Goal: Information Seeking & Learning: Learn about a topic

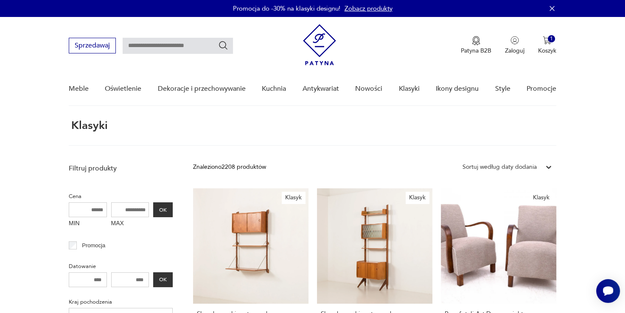
scroll to position [17, 0]
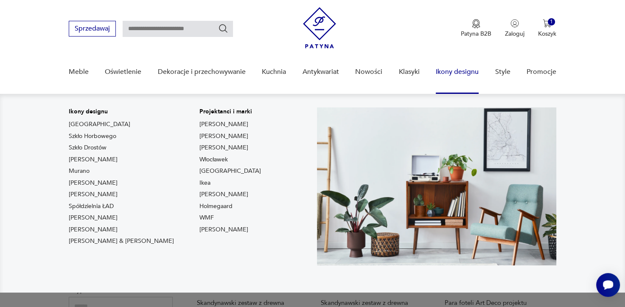
click at [459, 73] on link "Ikony designu" at bounding box center [456, 72] width 43 height 33
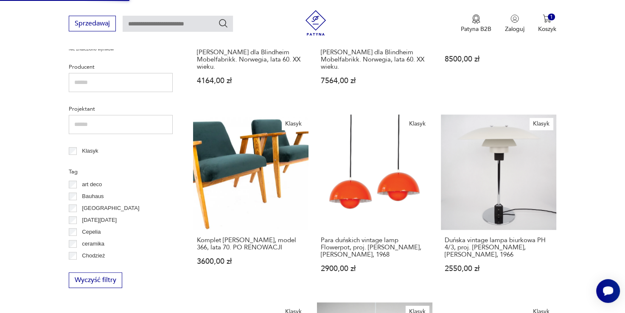
scroll to position [310, 0]
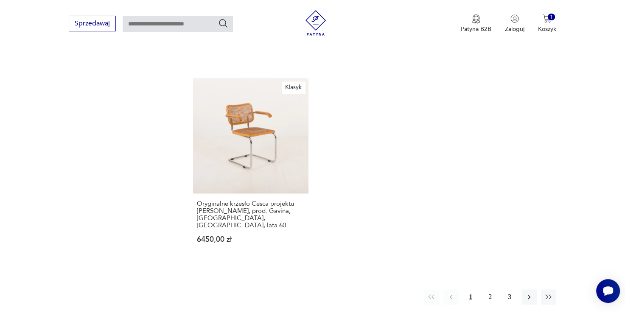
scroll to position [1088, 0]
click at [489, 290] on button "2" at bounding box center [489, 297] width 15 height 15
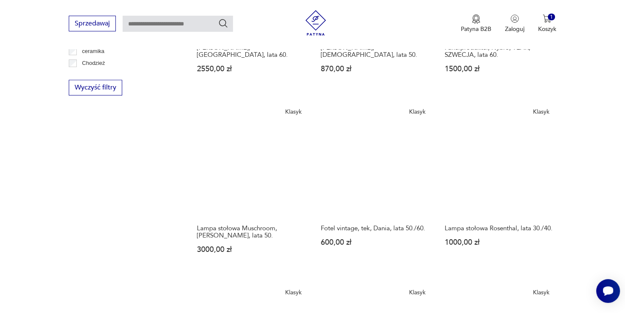
scroll to position [476, 0]
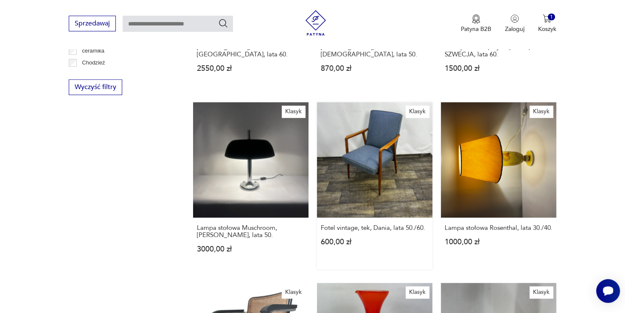
click at [373, 140] on link "Klasyk Fotel vintage, tek, Dania, lata 50./60. 600,00 zł" at bounding box center [374, 185] width 115 height 167
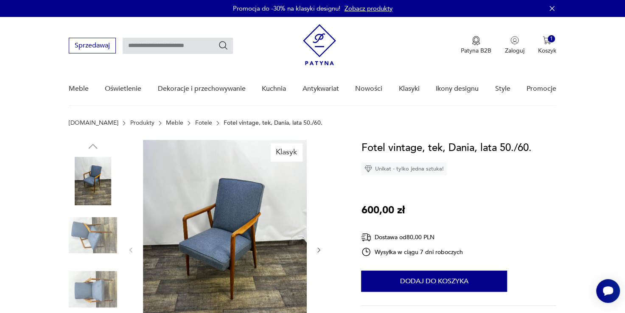
click at [227, 251] on img at bounding box center [225, 249] width 164 height 218
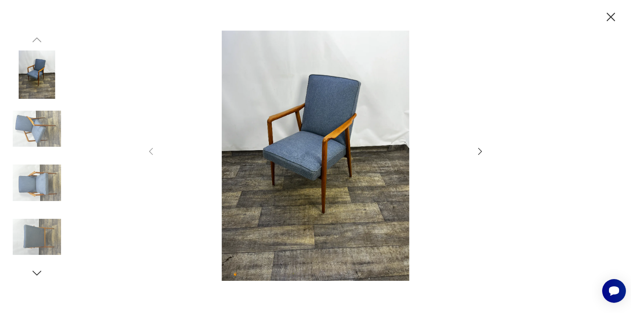
click at [477, 148] on icon "button" at bounding box center [480, 151] width 10 height 10
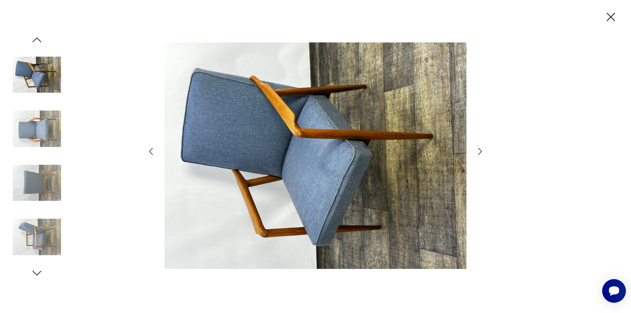
click at [477, 148] on icon "button" at bounding box center [480, 151] width 10 height 10
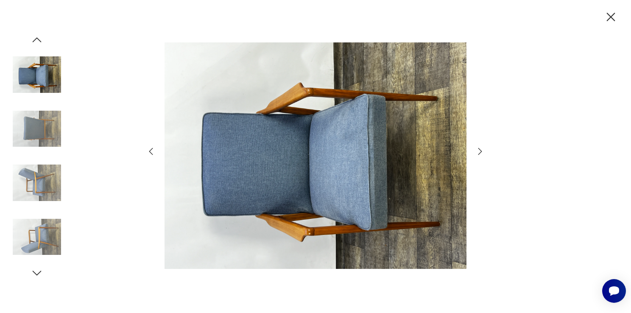
click at [477, 148] on icon "button" at bounding box center [480, 151] width 10 height 10
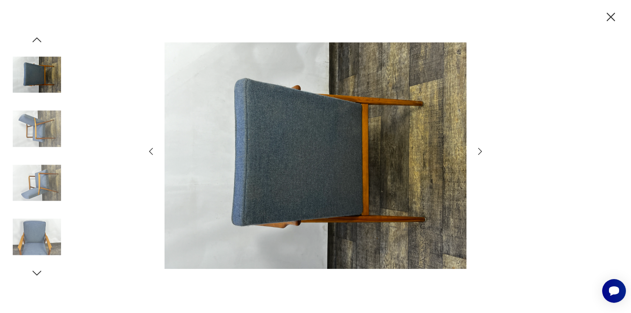
click at [477, 148] on icon "button" at bounding box center [480, 151] width 10 height 10
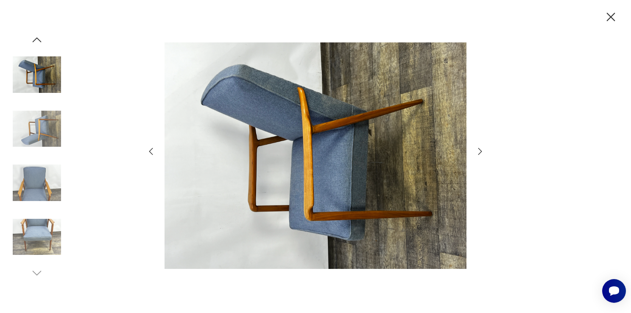
click at [477, 148] on icon "button" at bounding box center [480, 151] width 10 height 10
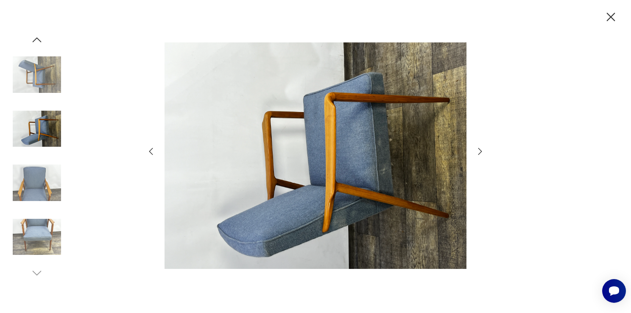
click at [477, 148] on icon "button" at bounding box center [480, 151] width 10 height 10
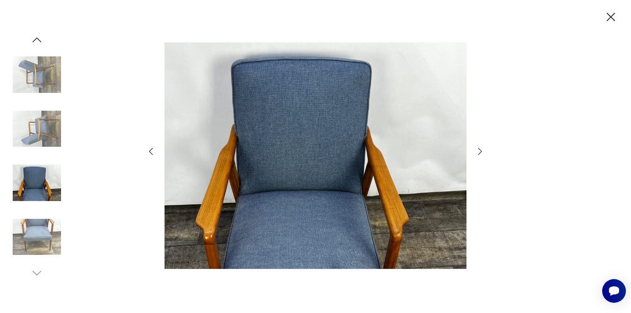
click at [477, 148] on icon "button" at bounding box center [480, 151] width 10 height 10
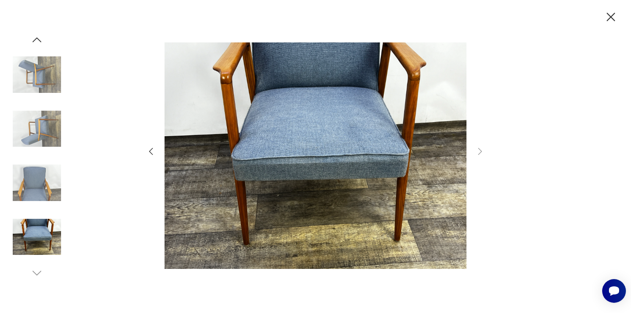
scroll to position [476, 0]
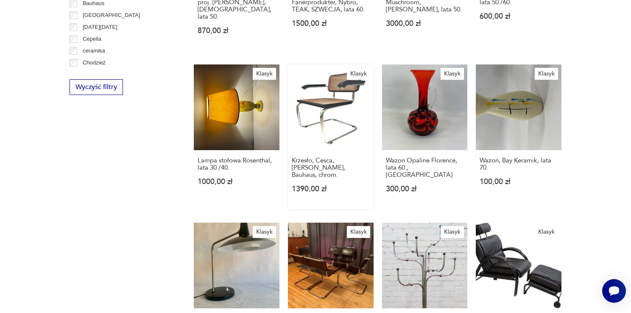
click at [324, 69] on link "Klasyk Krzesło, Cesca, [PERSON_NAME], Bauhaus, chrom. 1390,00 zł" at bounding box center [331, 136] width 86 height 145
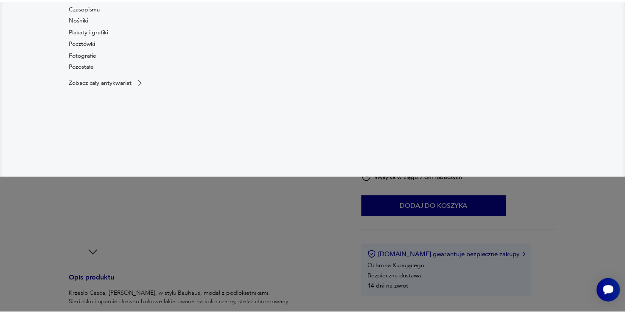
scroll to position [86, 0]
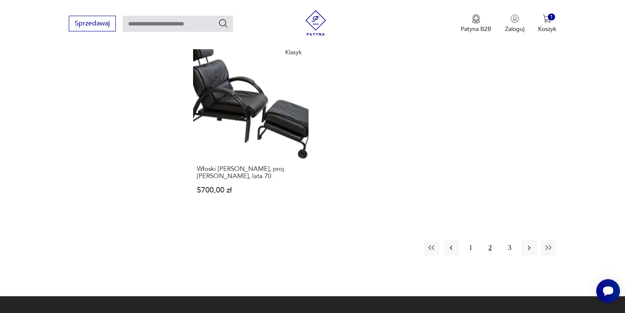
scroll to position [1092, 0]
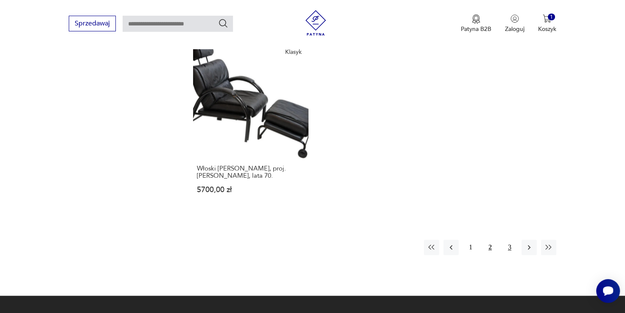
click at [508, 240] on button "3" at bounding box center [509, 247] width 15 height 15
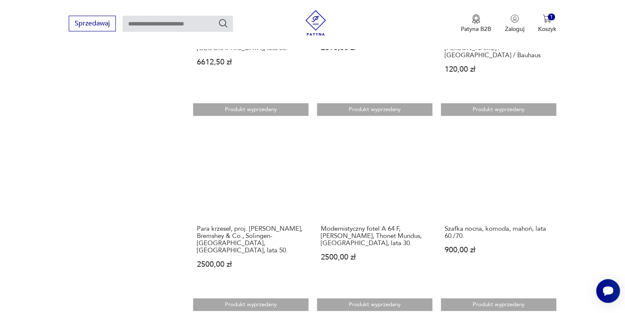
scroll to position [662, 0]
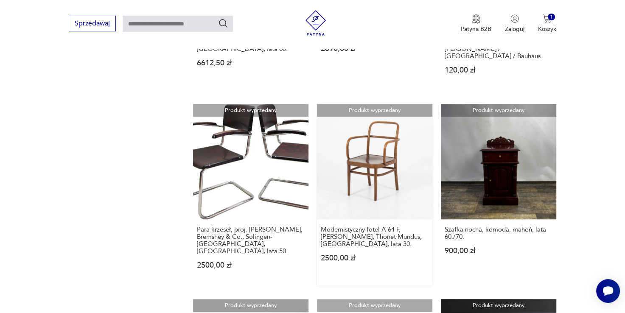
click at [374, 165] on link "Produkt wyprzedany Modernistyczny fotel A 64 F, [PERSON_NAME], Thonet Mundus, […" at bounding box center [374, 194] width 115 height 181
